Goal: Information Seeking & Learning: Find specific fact

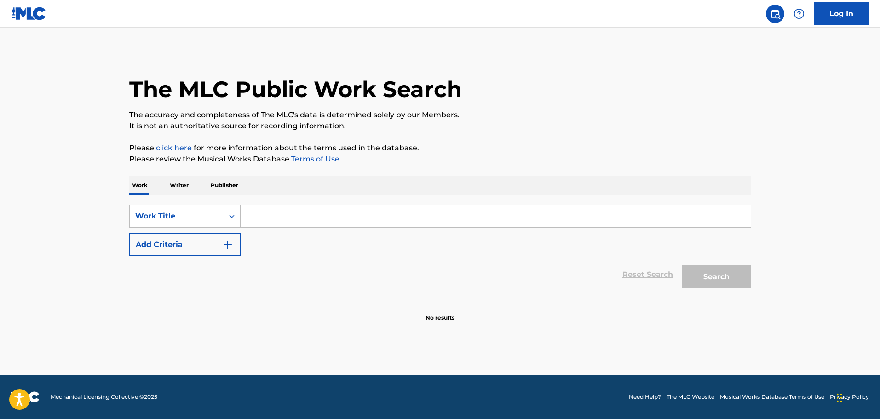
click at [166, 186] on div "Work Writer Publisher" at bounding box center [440, 185] width 622 height 19
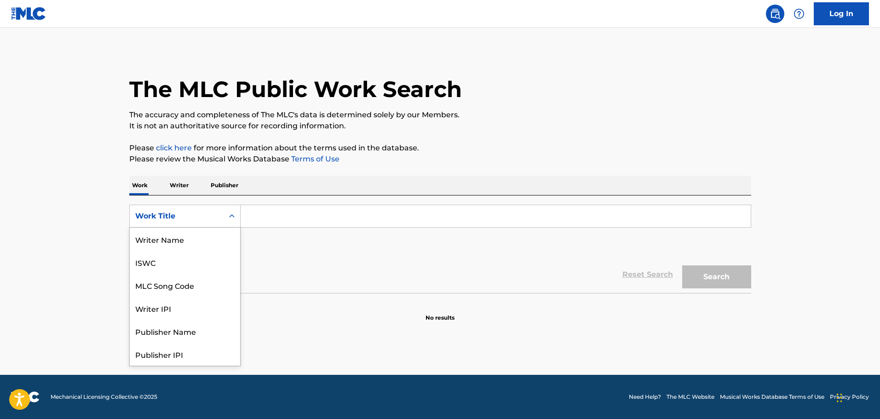
click at [213, 218] on div "Work Title" at bounding box center [176, 216] width 83 height 11
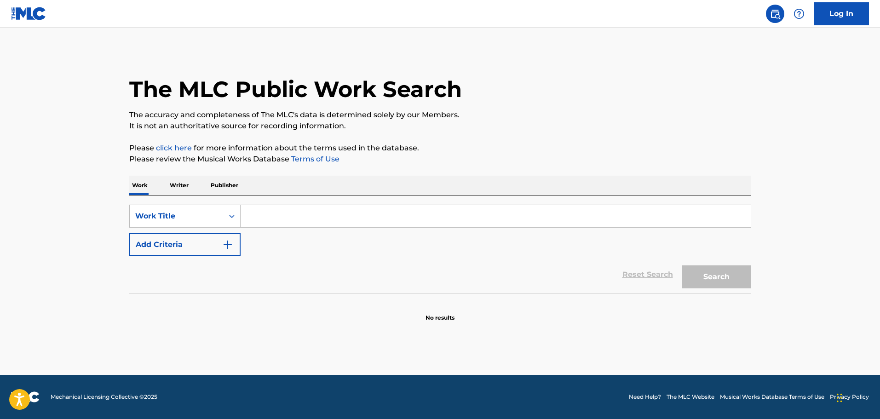
click at [213, 218] on div "Work Title" at bounding box center [176, 216] width 83 height 11
click at [297, 212] on input "Search Form" at bounding box center [496, 216] width 510 height 22
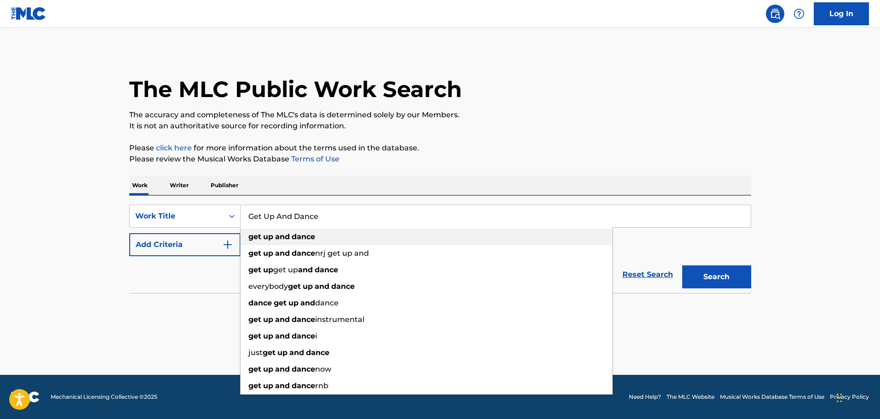
type input "Get Up And Dance"
click at [333, 241] on div "get up and dance" at bounding box center [427, 237] width 372 height 17
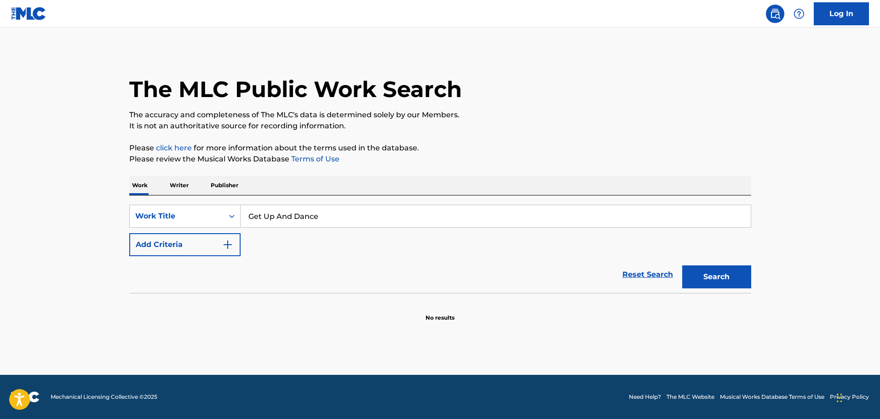
click at [747, 276] on button "Search" at bounding box center [716, 276] width 69 height 23
click at [557, 223] on input "Get Up And Dance" at bounding box center [496, 216] width 510 height 22
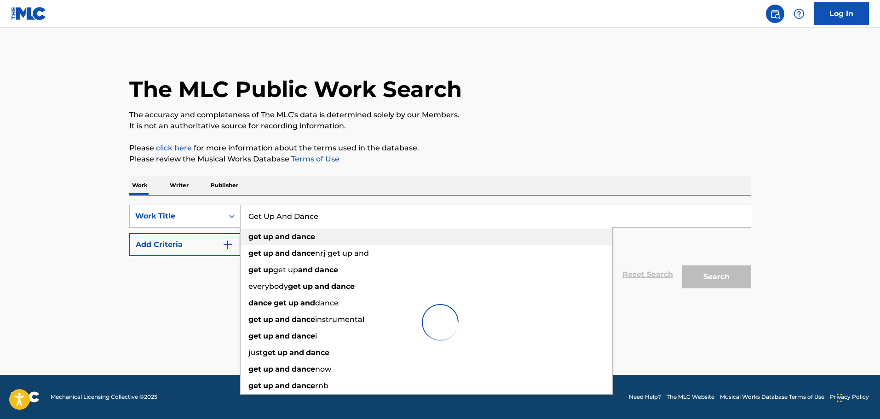
click at [363, 237] on div "get up and dance" at bounding box center [427, 237] width 372 height 17
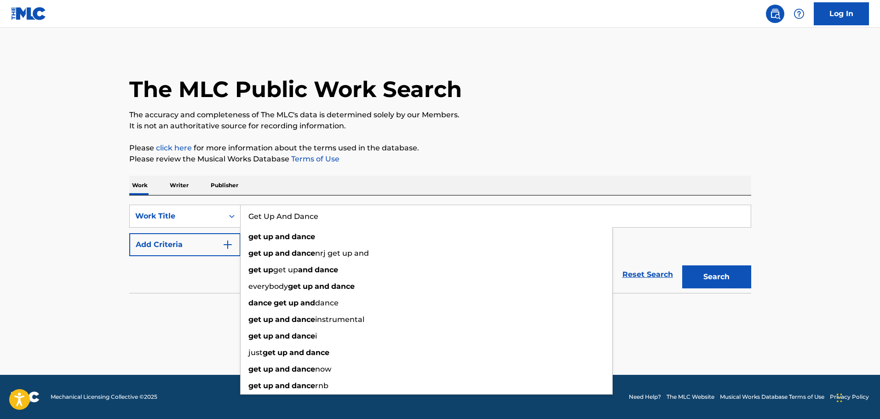
drag, startPoint x: 371, startPoint y: 135, endPoint x: 351, endPoint y: 148, distance: 24.4
click at [371, 136] on div "The MLC Public Work Search The accuracy and completeness of The MLC's data is d…" at bounding box center [440, 186] width 644 height 271
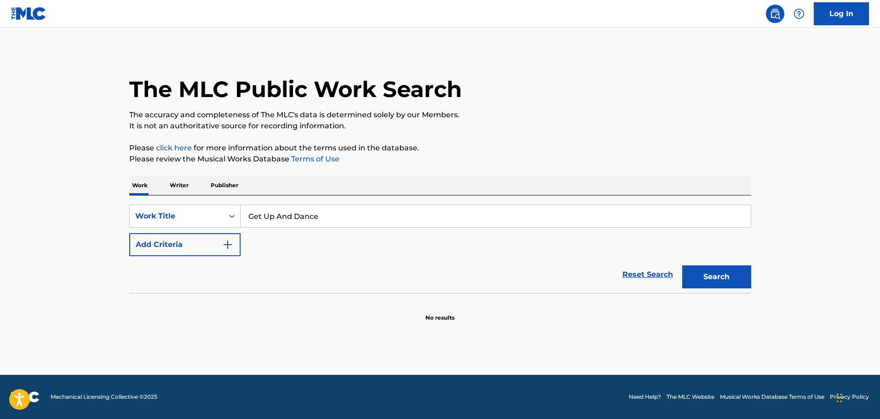
click at [182, 184] on p "Writer" at bounding box center [179, 185] width 24 height 19
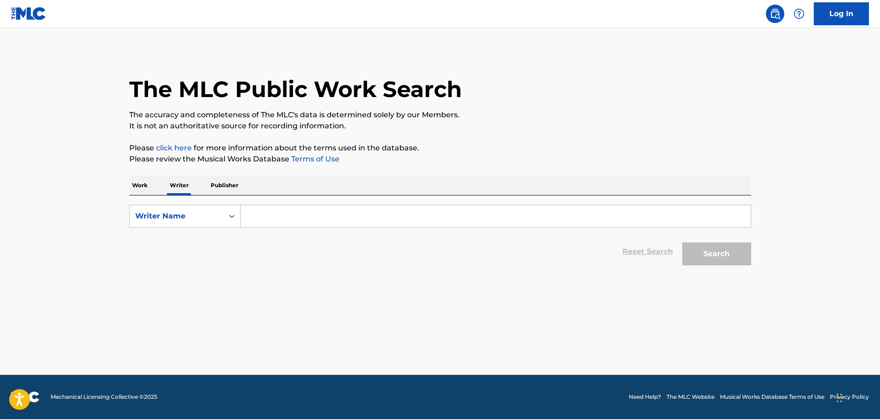
click at [274, 207] on input "Search Form" at bounding box center [496, 216] width 510 height 22
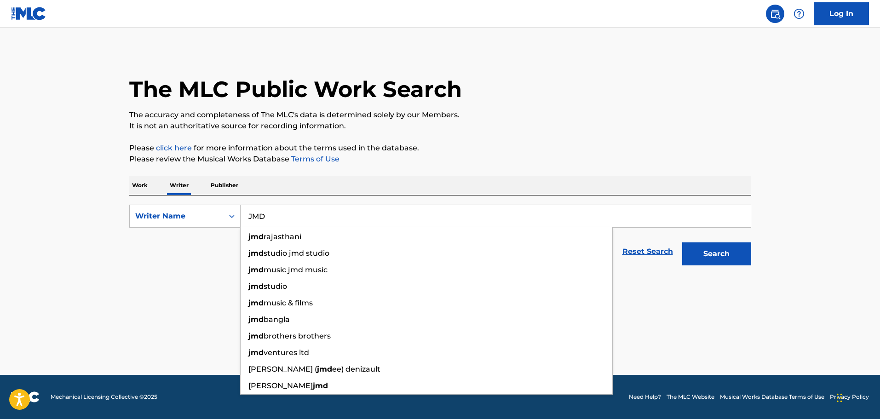
type input "JMD"
click at [736, 251] on button "Search" at bounding box center [716, 253] width 69 height 23
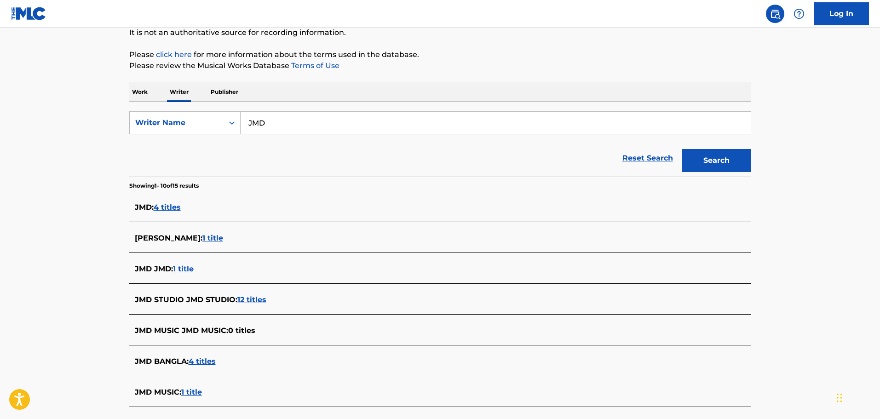
scroll to position [138, 0]
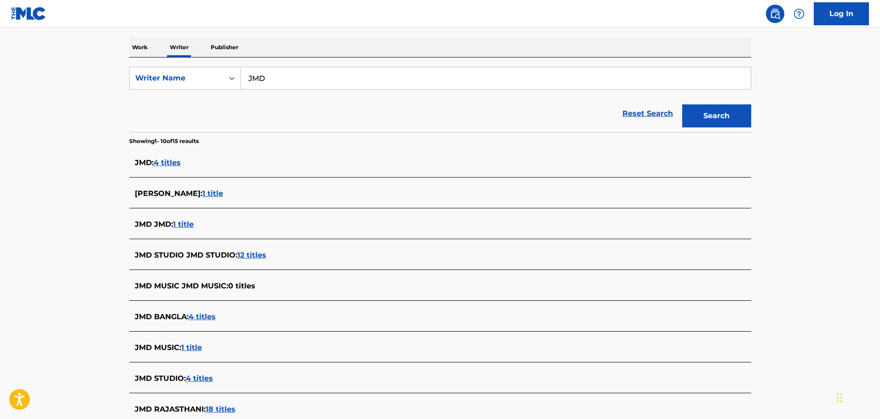
click at [172, 167] on div "JMD : 4 titles" at bounding box center [428, 162] width 587 height 11
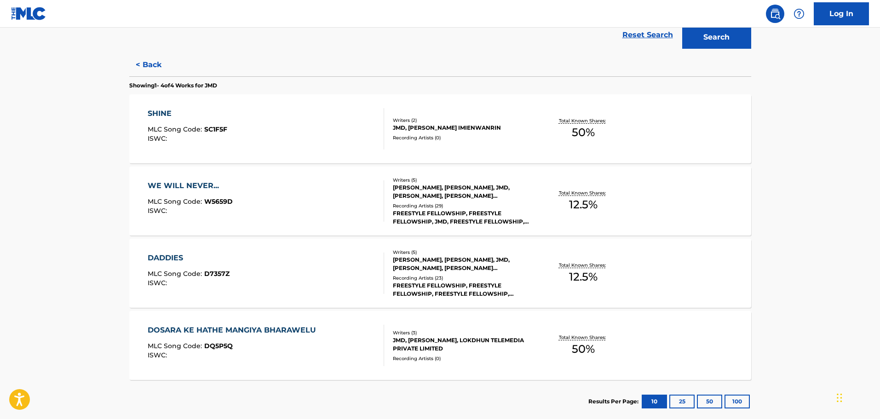
scroll to position [230, 0]
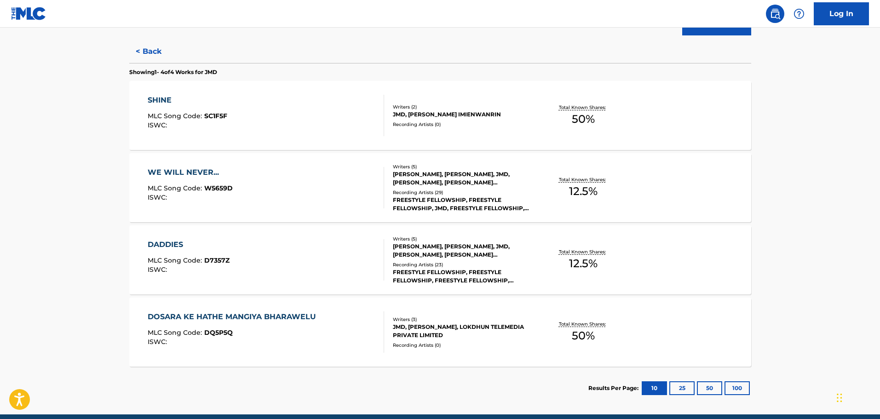
click at [460, 115] on div "JMD, [PERSON_NAME] IMIENWANRIN" at bounding box center [462, 114] width 139 height 8
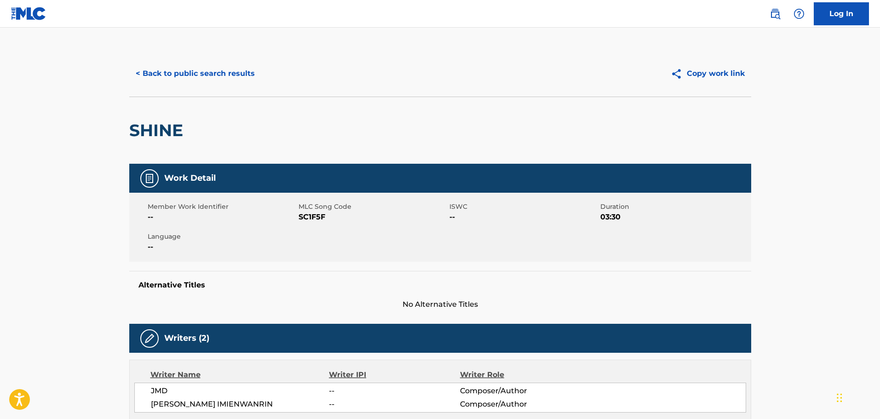
click at [186, 69] on button "< Back to public search results" at bounding box center [195, 73] width 132 height 23
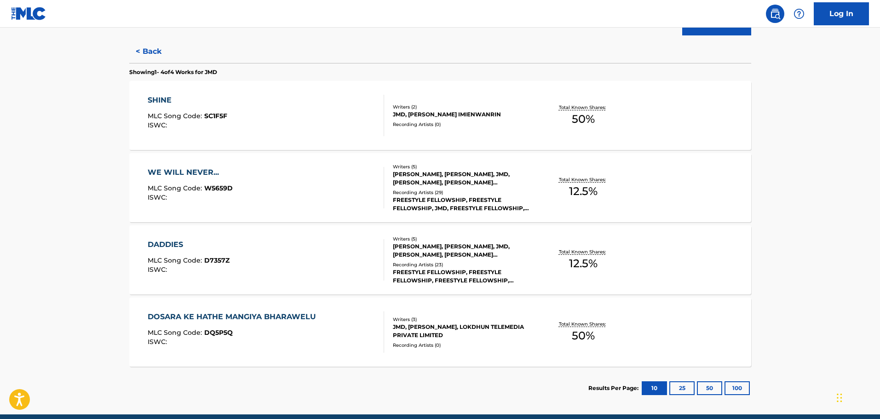
scroll to position [270, 0]
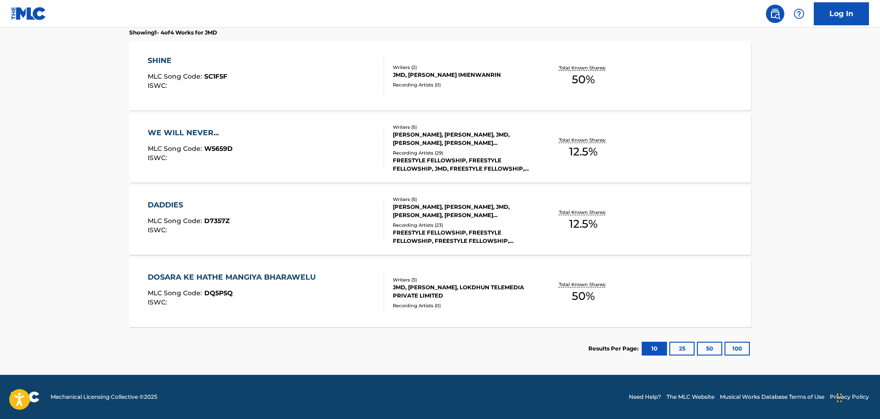
click at [194, 127] on div "WE WILL NEVER..." at bounding box center [190, 132] width 85 height 11
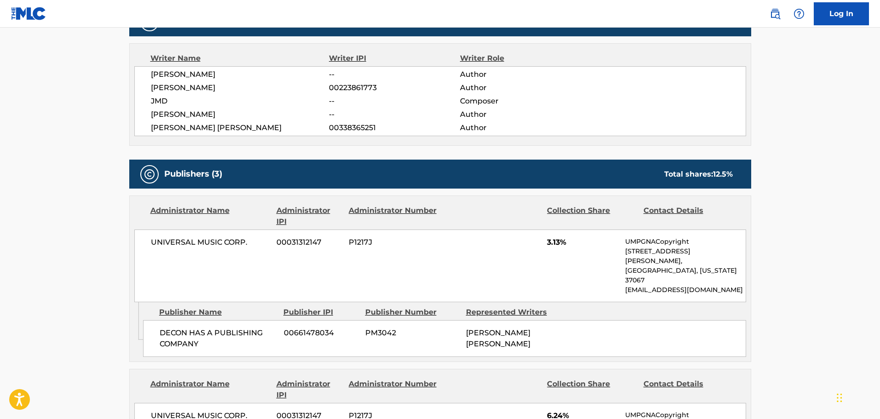
scroll to position [322, 0]
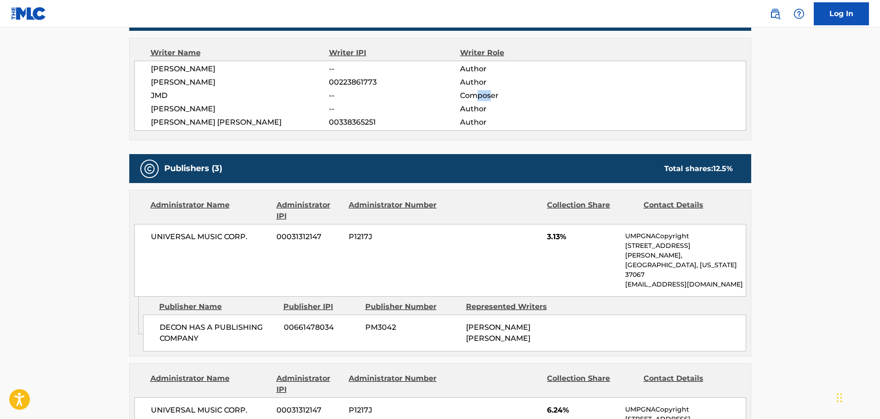
drag, startPoint x: 485, startPoint y: 91, endPoint x: 478, endPoint y: 92, distance: 7.9
click at [474, 92] on div "[PERSON_NAME] -- Author [PERSON_NAME] 00223861773 Author JMD -- Composer [PERSO…" at bounding box center [440, 96] width 612 height 70
click at [507, 92] on span "Composer" at bounding box center [519, 95] width 119 height 11
drag, startPoint x: 507, startPoint y: 92, endPoint x: 151, endPoint y: 100, distance: 355.2
click at [151, 100] on div "JMD -- Composer" at bounding box center [448, 95] width 595 height 11
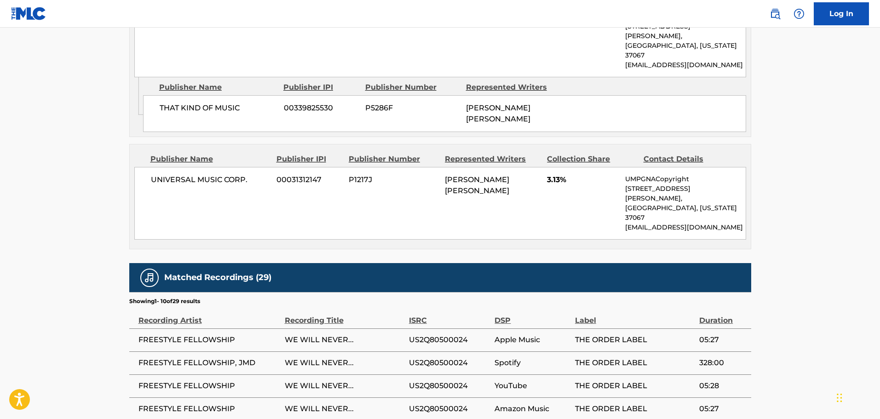
scroll to position [736, 0]
